Goal: Task Accomplishment & Management: Manage account settings

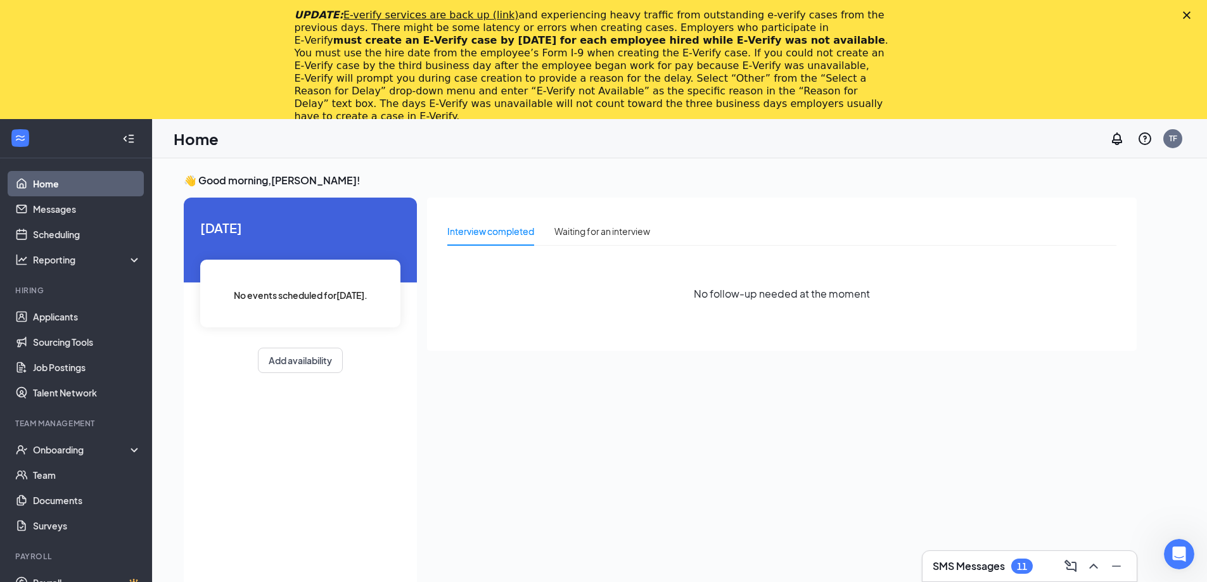
click at [1191, 13] on polygon "Close" at bounding box center [1187, 15] width 8 height 8
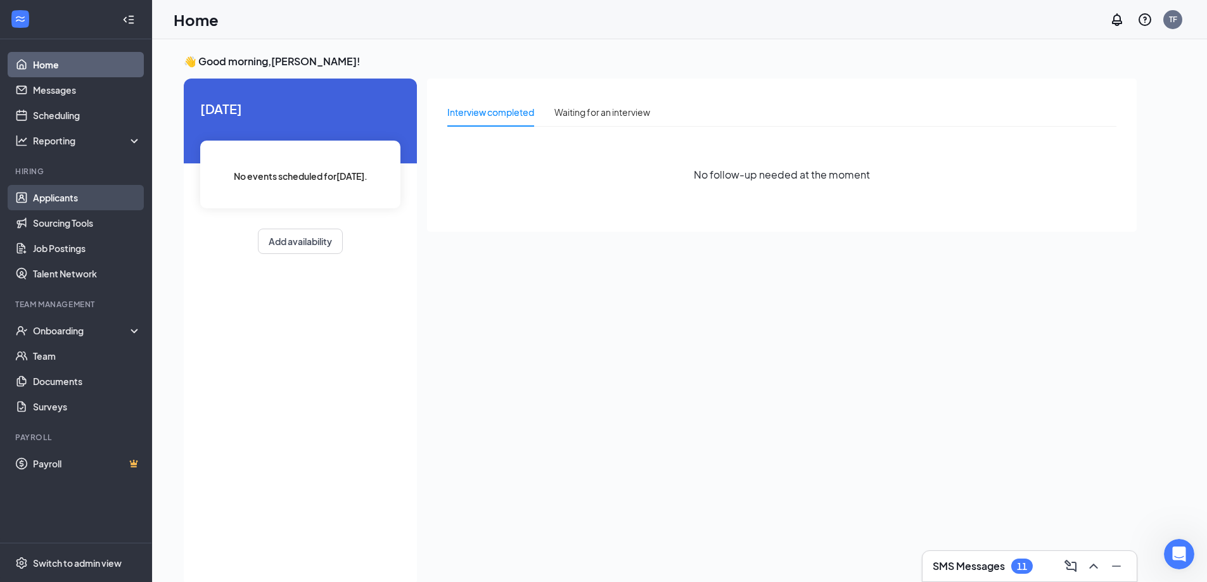
click at [55, 201] on link "Applicants" at bounding box center [87, 197] width 108 height 25
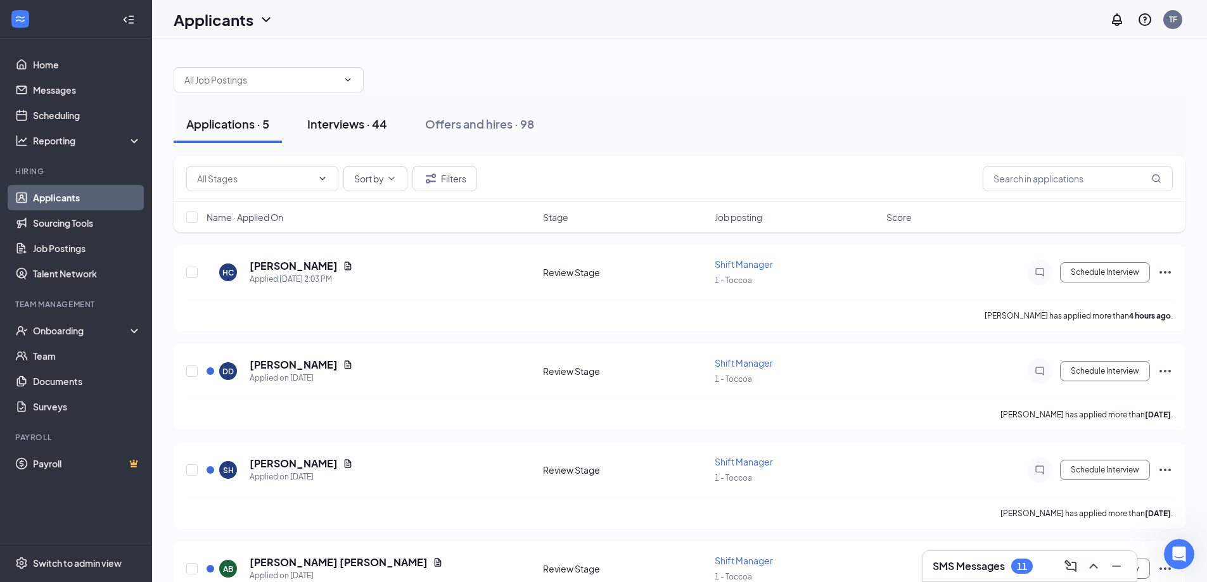
click at [341, 115] on button "Interviews · 44" at bounding box center [347, 124] width 105 height 38
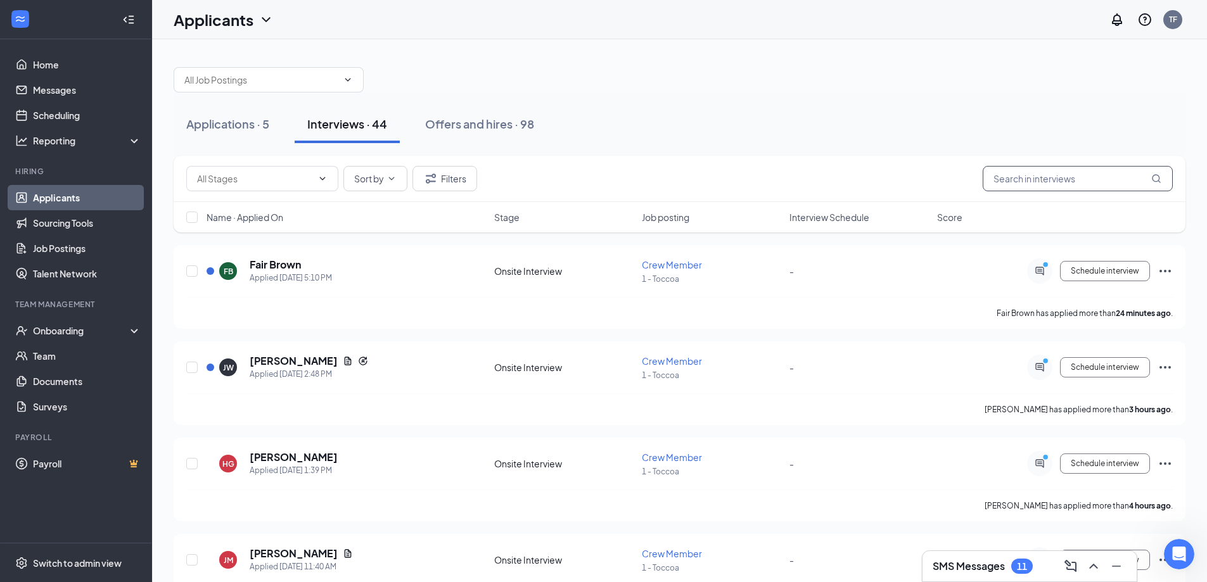
click at [1057, 182] on input "text" at bounding box center [1078, 178] width 190 height 25
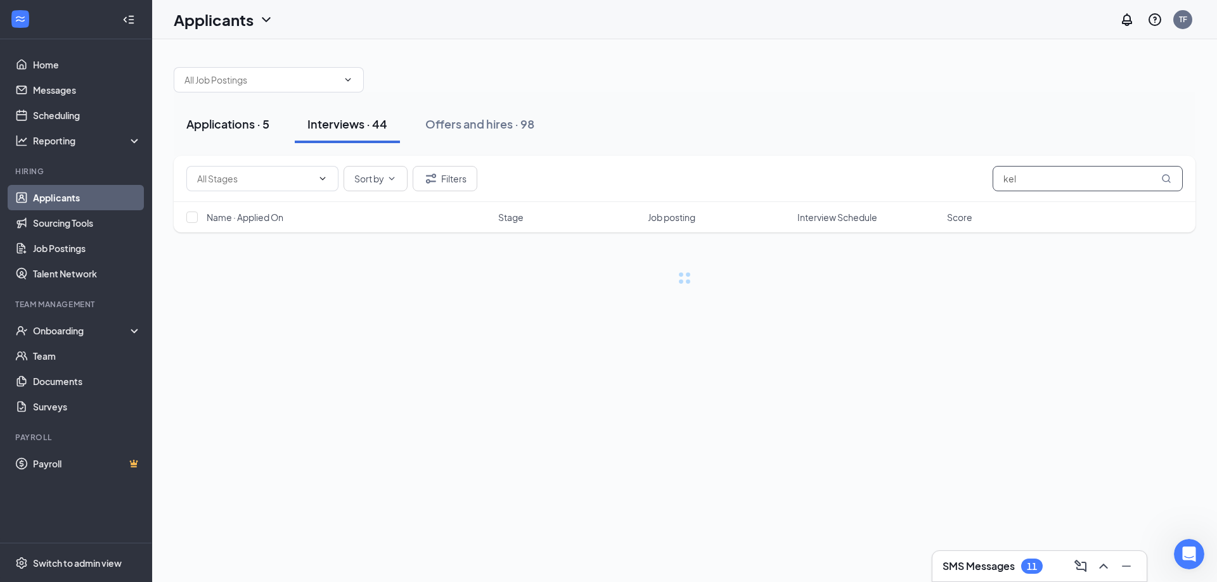
type input "kel"
click at [200, 129] on div "Applications · 5" at bounding box center [227, 124] width 83 height 16
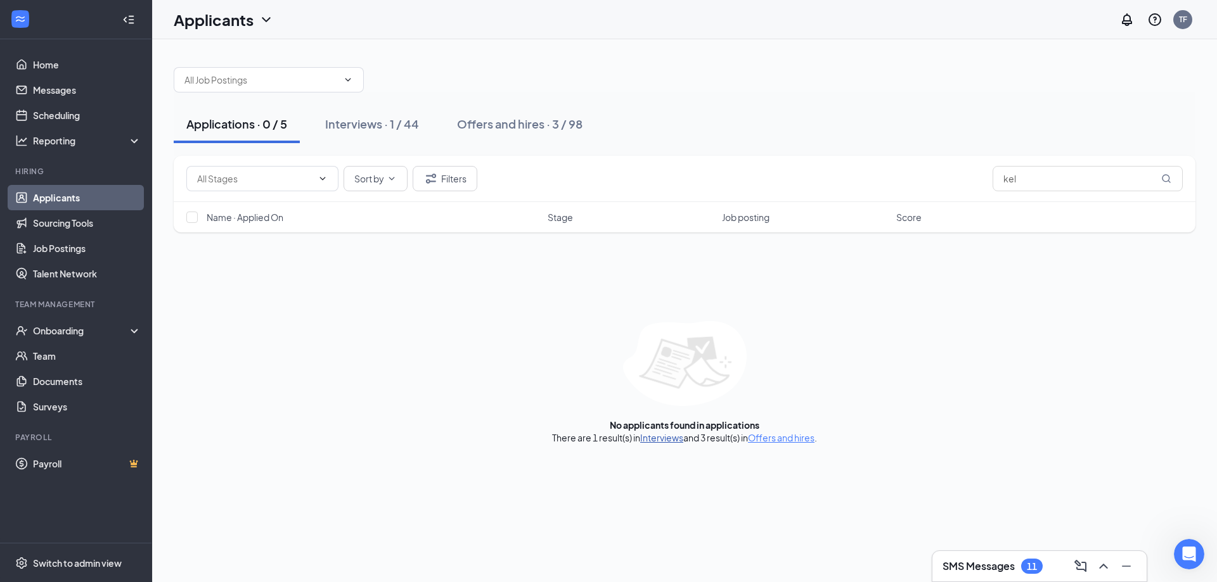
click at [670, 440] on link "Interviews" at bounding box center [661, 437] width 43 height 11
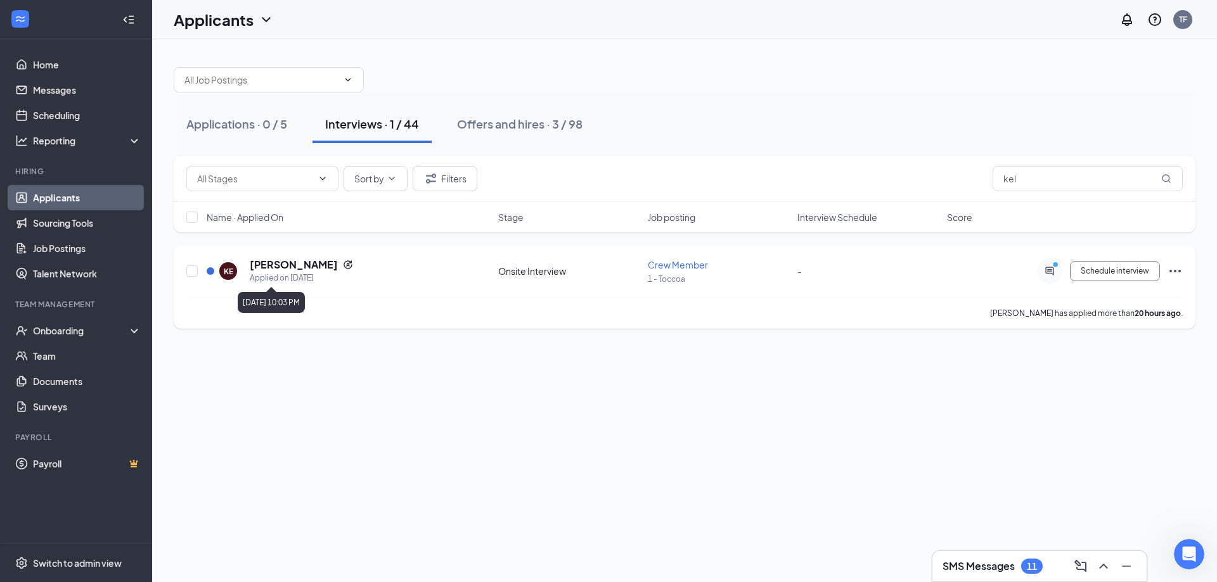
click at [284, 272] on div "Applied on [DATE]" at bounding box center [301, 278] width 103 height 13
click at [299, 262] on h5 "[PERSON_NAME]" at bounding box center [294, 265] width 88 height 14
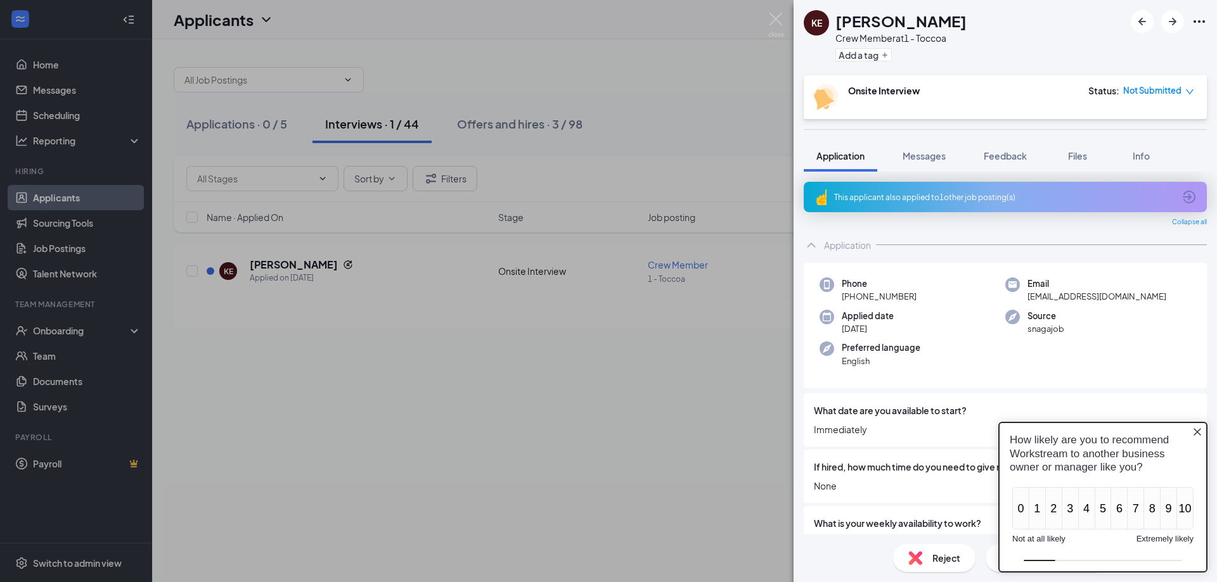
click at [1194, 431] on icon "Close button" at bounding box center [1197, 432] width 10 height 10
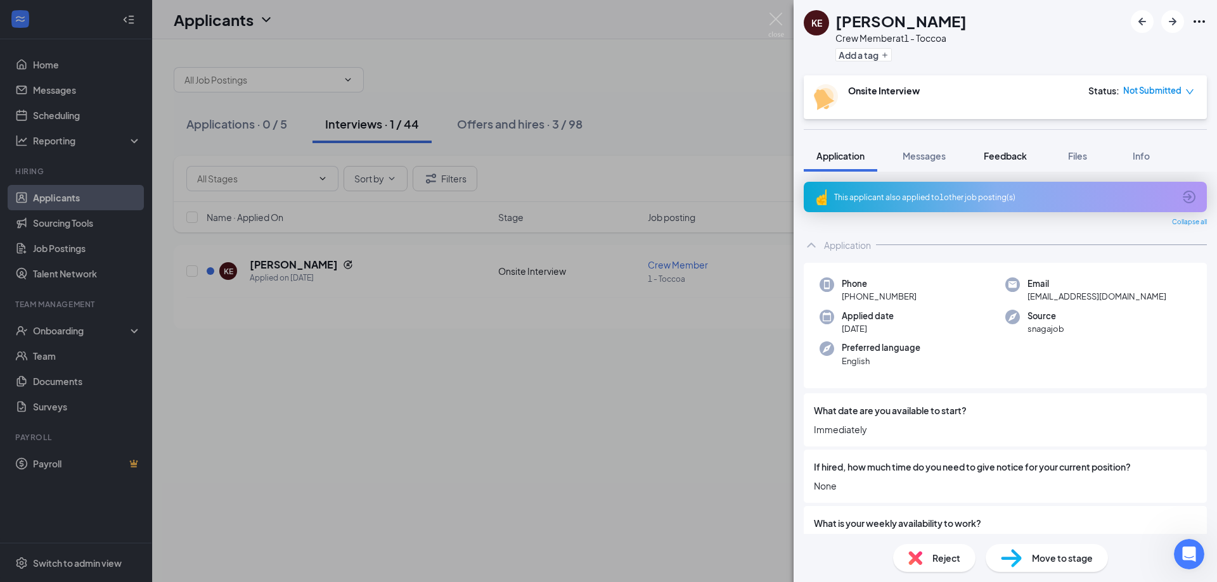
click at [1006, 155] on span "Feedback" at bounding box center [1004, 155] width 43 height 11
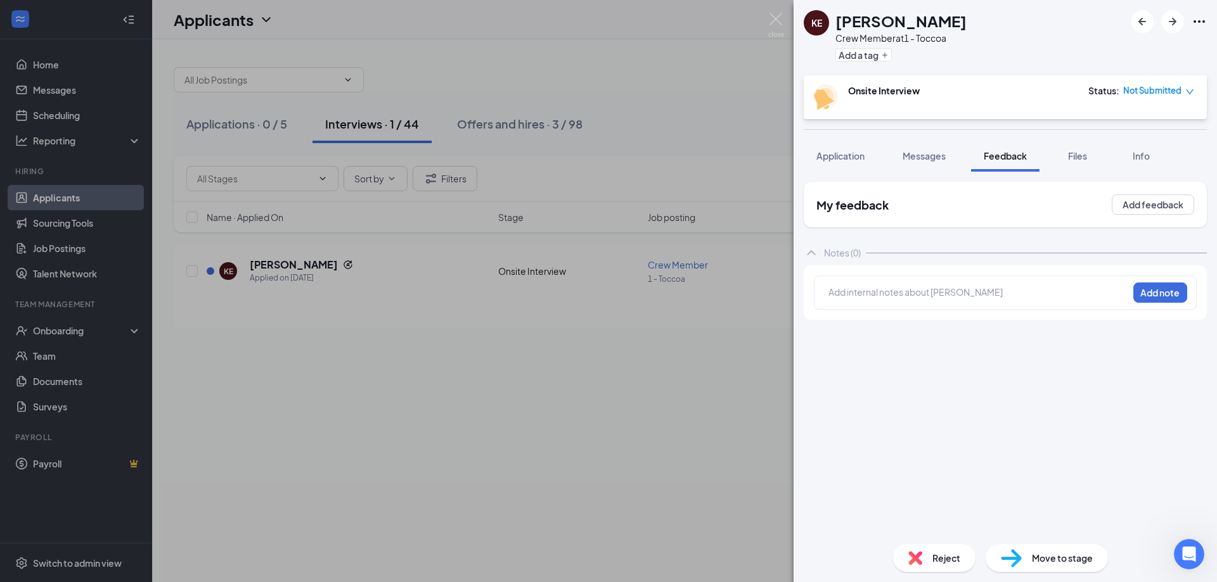
click at [1013, 287] on div at bounding box center [978, 292] width 298 height 13
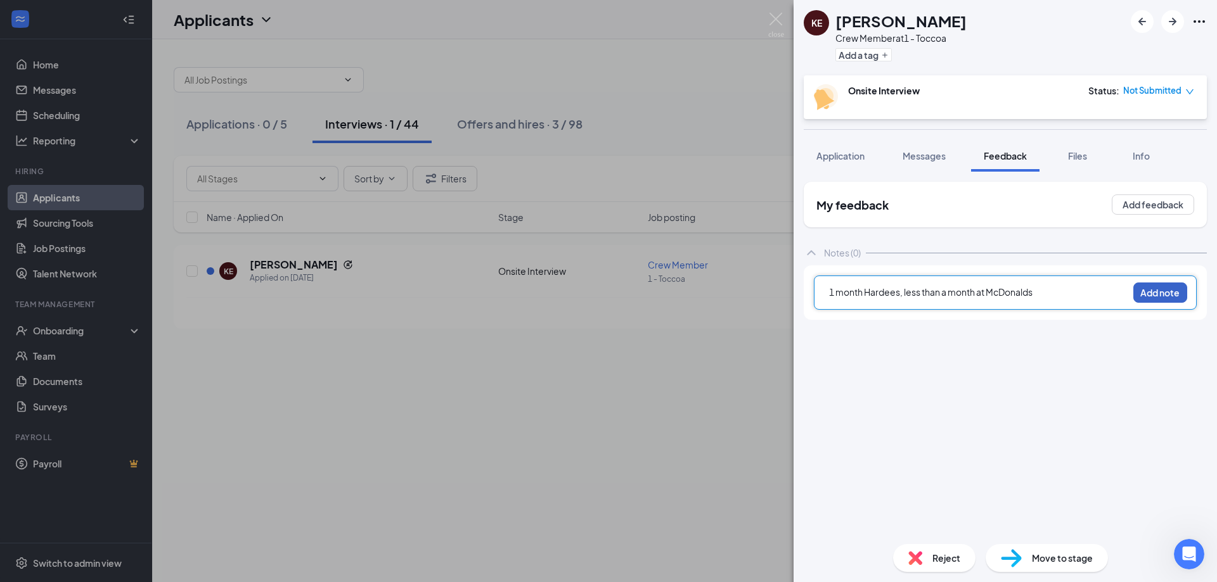
click at [1153, 290] on button "Add note" at bounding box center [1160, 293] width 54 height 20
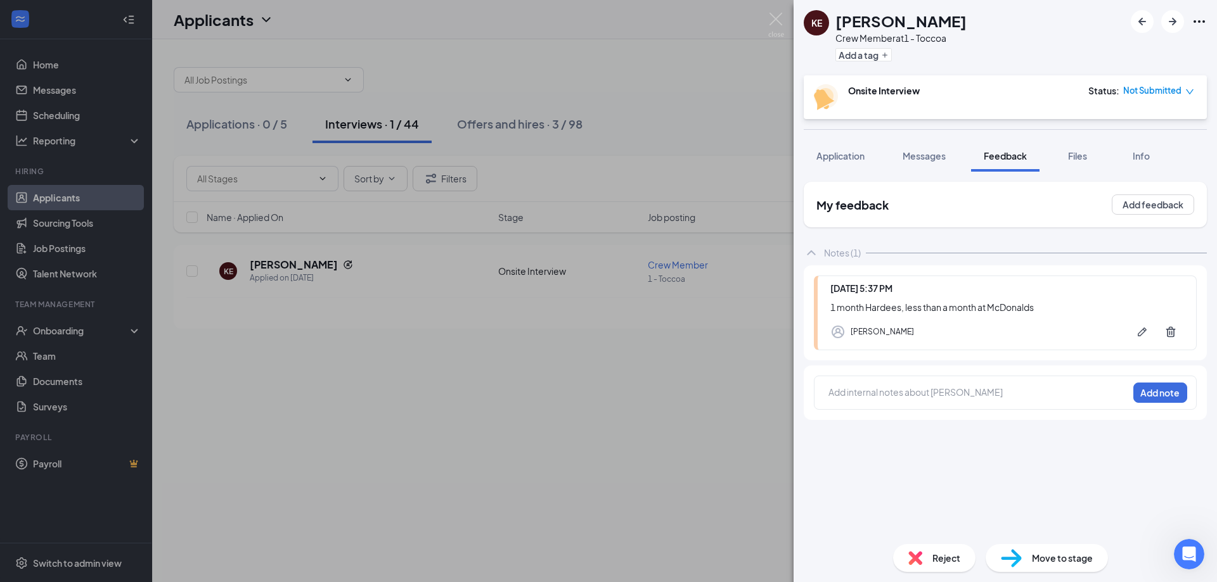
click at [731, 396] on div "KE [PERSON_NAME] Crew Member at 1 - Toccoa Add a tag Onsite Interview Status : …" at bounding box center [608, 291] width 1217 height 582
